Goal: Task Accomplishment & Management: Use online tool/utility

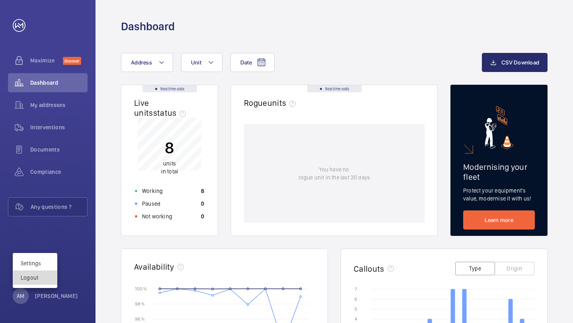
click at [37, 279] on p "Logout" at bounding box center [35, 278] width 29 height 8
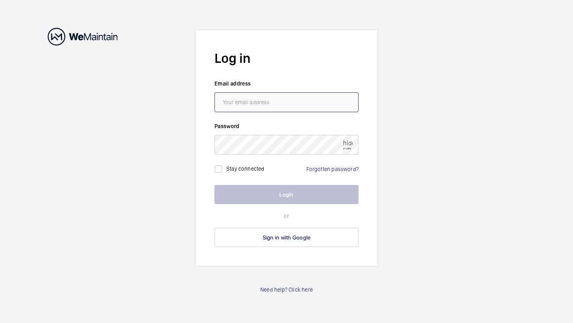
click at [259, 108] on input "email" at bounding box center [286, 102] width 144 height 20
paste input "[EMAIL_ADDRESS][PERSON_NAME][DOMAIN_NAME]"
type input "[EMAIL_ADDRESS][PERSON_NAME][DOMAIN_NAME]"
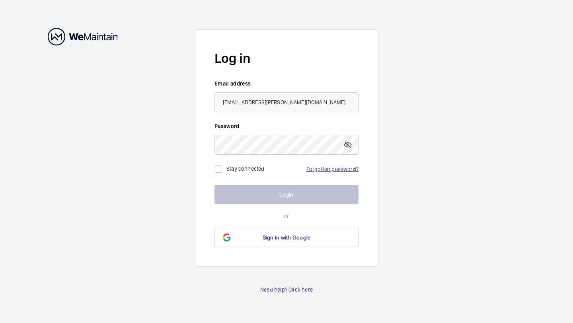
click at [331, 167] on link "Forgotten password?" at bounding box center [332, 169] width 52 height 6
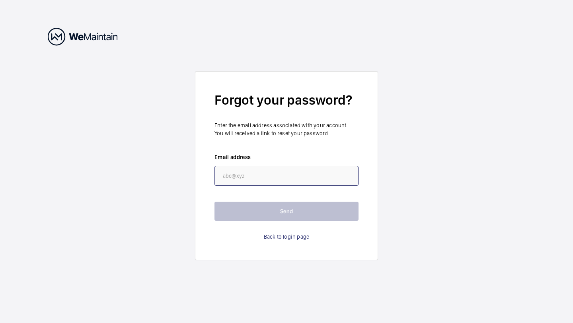
click at [325, 171] on input "email" at bounding box center [286, 176] width 144 height 20
paste input "[EMAIL_ADDRESS][PERSON_NAME][DOMAIN_NAME]"
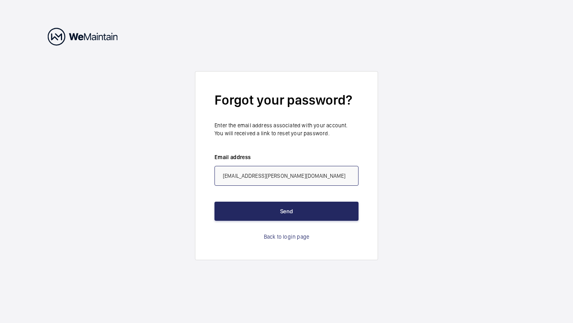
type input "[EMAIL_ADDRESS][PERSON_NAME][DOMAIN_NAME]"
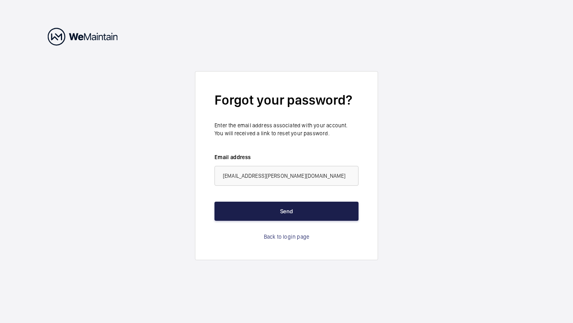
click at [305, 213] on button "Send" at bounding box center [286, 211] width 144 height 19
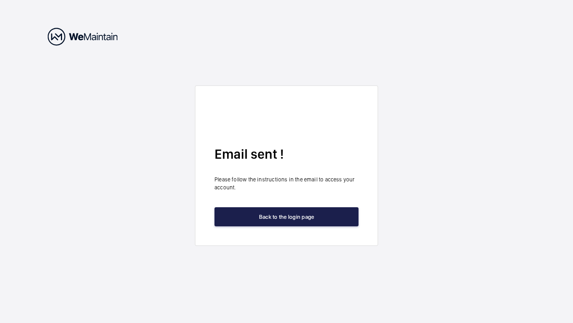
click at [305, 213] on button "Back to the login page" at bounding box center [286, 216] width 144 height 19
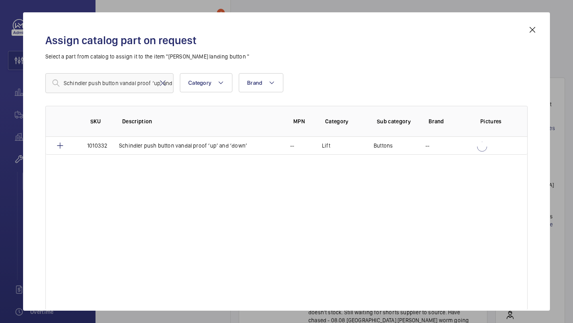
scroll to position [0, 14]
type input "Schindler push button vandal proof ‘up’ and ‘down’"
click at [116, 138] on td "Schindler push button vandal proof ‘up’ and ‘down’" at bounding box center [194, 146] width 171 height 18
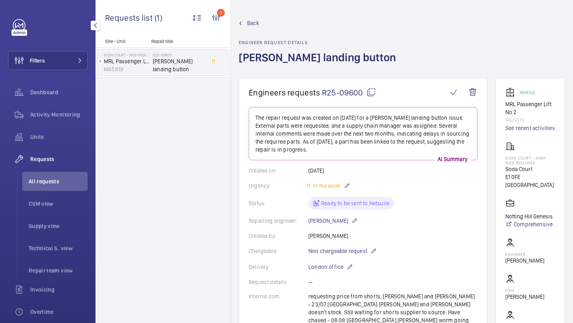
click at [348, 214] on wm-front-card-body "The repair request was created on 2025-07-15 for a Schindler landing button iss…" at bounding box center [363, 320] width 229 height 427
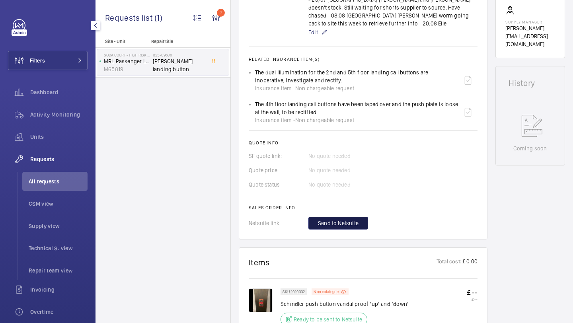
click at [348, 219] on span "Send to Netsuite" at bounding box center [338, 223] width 41 height 8
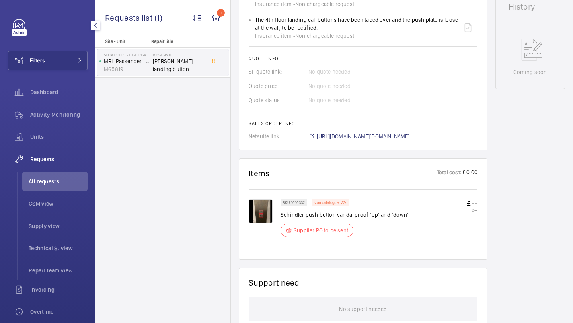
scroll to position [382, 0]
click at [373, 132] on span "https://6461500.app.netsuite.com/app/accounting/transactions/salesord.nl?id=303…" at bounding box center [363, 136] width 93 height 8
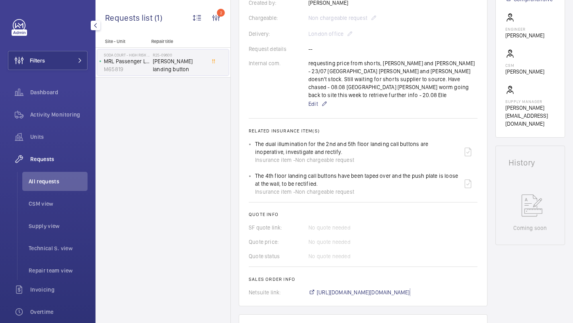
scroll to position [0, 0]
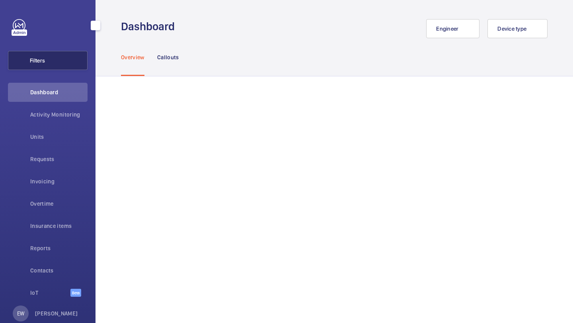
click at [61, 66] on button "Filters" at bounding box center [48, 60] width 80 height 19
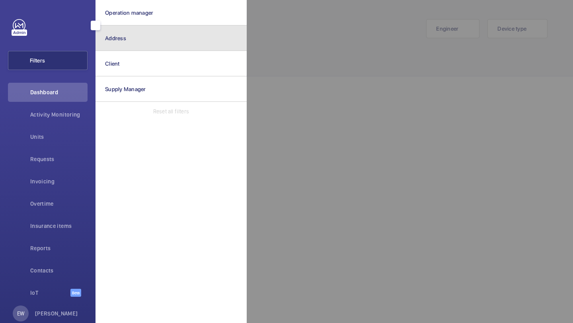
click at [109, 50] on button "Address" at bounding box center [170, 37] width 151 height 25
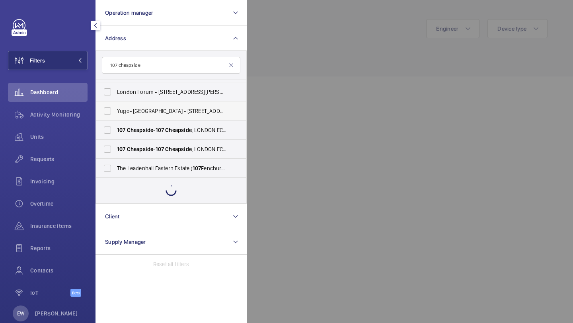
scroll to position [125, 0]
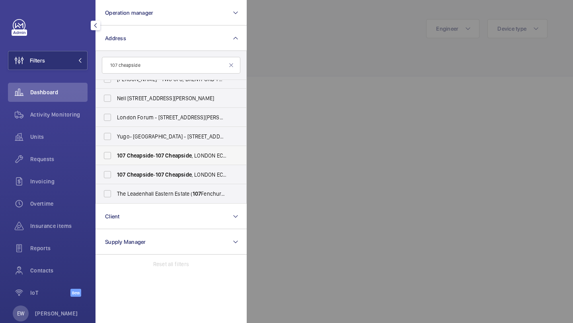
type input "107 cheapside"
click at [136, 157] on span "Cheapside" at bounding box center [140, 155] width 27 height 6
click at [115, 157] on input "[STREET_ADDRESS]" at bounding box center [107, 156] width 16 height 16
checkbox input "true"
click at [132, 171] on span "[STREET_ADDRESS]" at bounding box center [171, 175] width 109 height 8
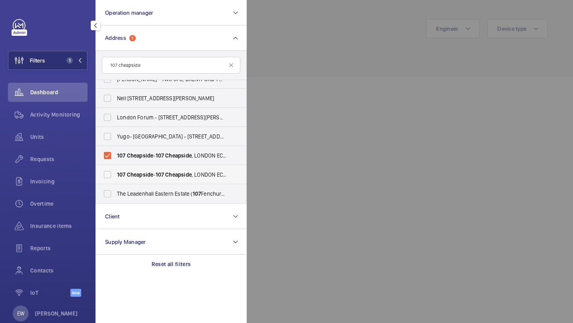
click at [115, 171] on input "[STREET_ADDRESS]" at bounding box center [107, 175] width 16 height 16
checkbox input "true"
click at [58, 162] on span "Requests" at bounding box center [58, 159] width 57 height 8
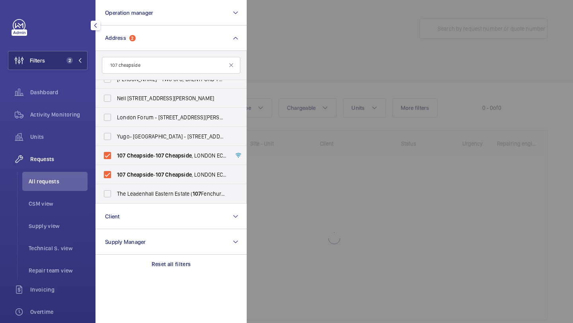
click at [332, 74] on div at bounding box center [533, 161] width 573 height 323
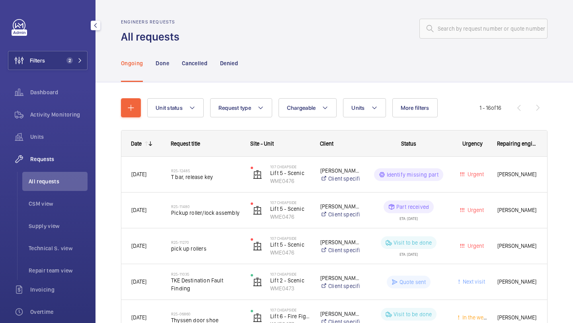
drag, startPoint x: 528, startPoint y: 149, endPoint x: 392, endPoint y: 144, distance: 135.7
click at [392, 144] on div "Date Request title Site - Unit Client" at bounding box center [333, 143] width 425 height 26
drag, startPoint x: 276, startPoint y: 145, endPoint x: 234, endPoint y: 142, distance: 41.9
click at [234, 142] on div "Date Request title Site - Unit Client" at bounding box center [333, 143] width 425 height 26
drag, startPoint x: 169, startPoint y: 142, endPoint x: 206, endPoint y: 147, distance: 36.9
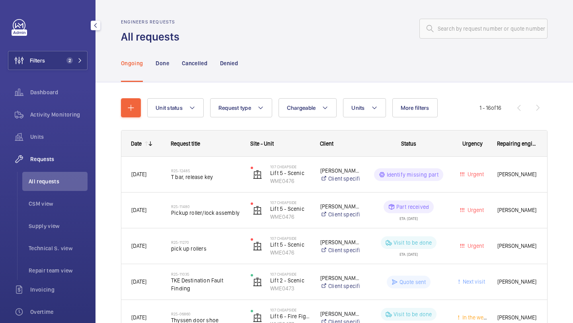
click at [208, 148] on div "Request title" at bounding box center [201, 143] width 80 height 25
drag, startPoint x: 248, startPoint y: 145, endPoint x: 283, endPoint y: 146, distance: 35.0
click at [283, 146] on div "Site - Unit" at bounding box center [276, 143] width 70 height 25
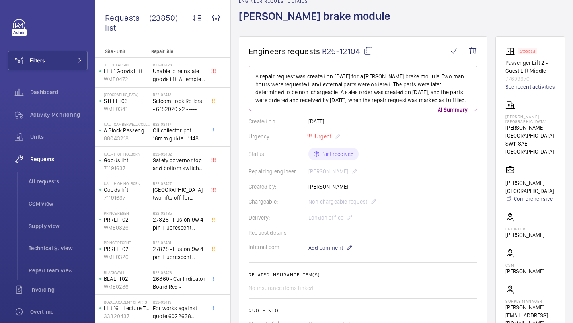
scroll to position [27, 0]
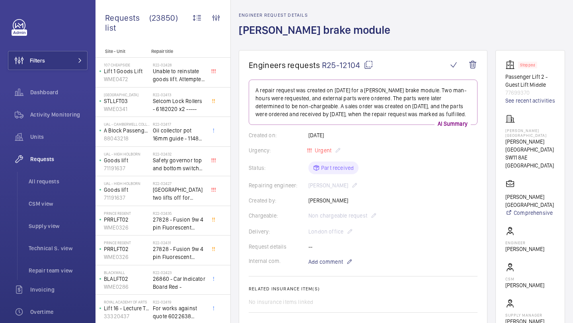
drag, startPoint x: 360, startPoint y: 66, endPoint x: 322, endPoint y: 66, distance: 37.8
click at [322, 66] on span "R25-12104" at bounding box center [347, 65] width 51 height 10
copy span "R25-12104"
